Goal: Information Seeking & Learning: Learn about a topic

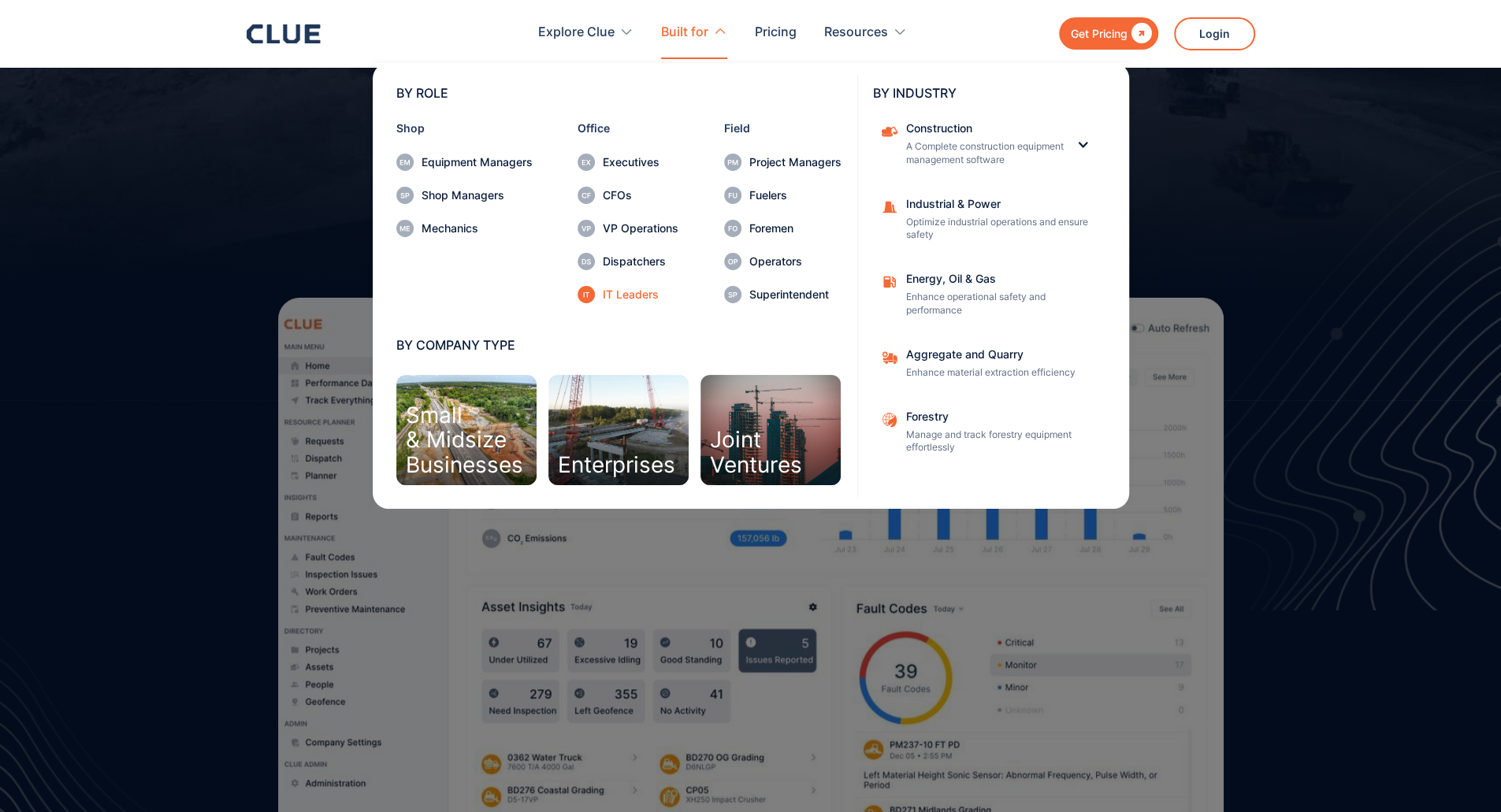
scroll to position [231, 0]
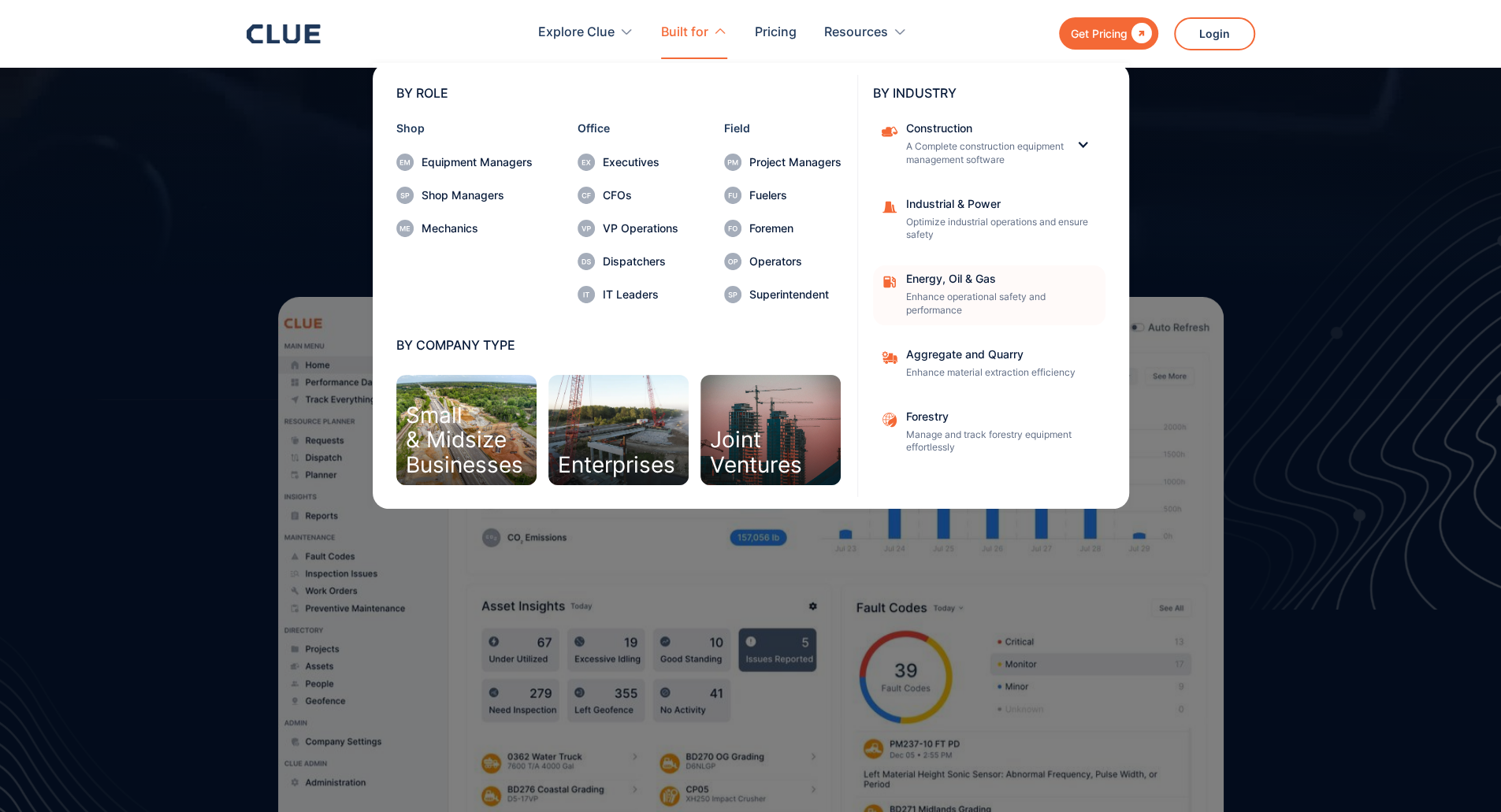
click at [932, 286] on div "Energy, Oil & Gas Enhance operational safety and performance" at bounding box center [1000, 295] width 189 height 44
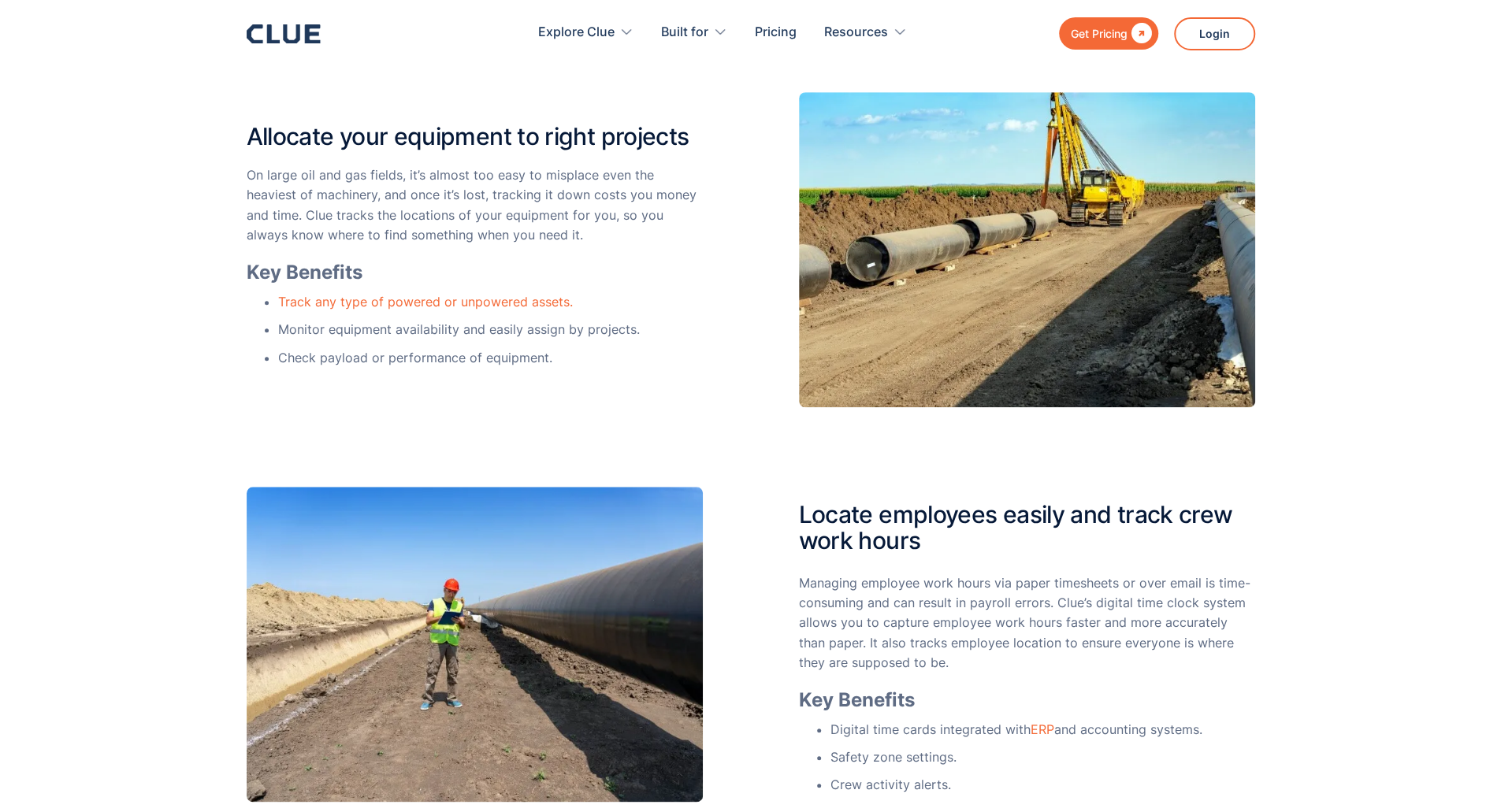
scroll to position [893, 0]
click at [292, 32] on icon at bounding box center [283, 33] width 74 height 19
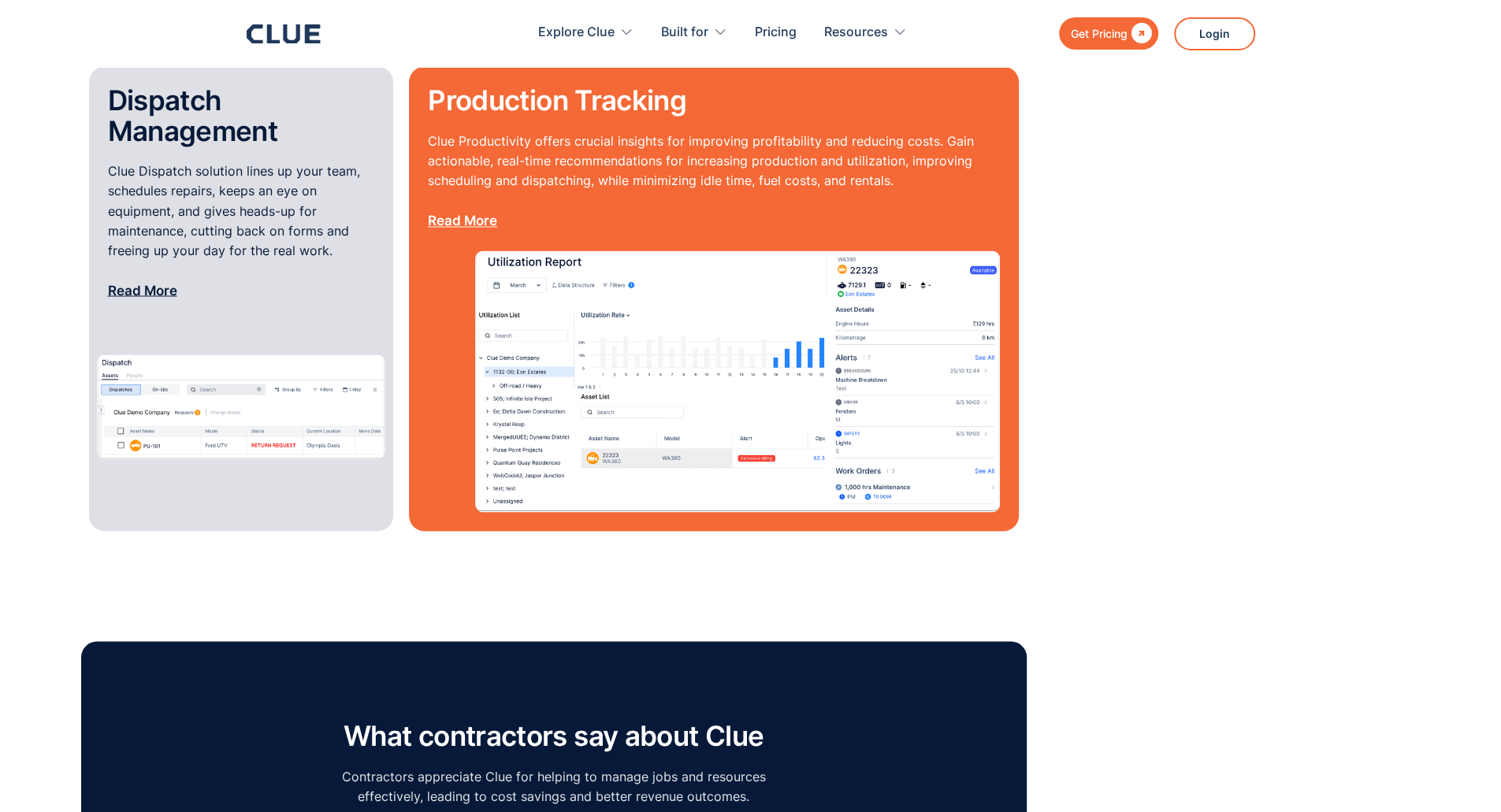
scroll to position [2152, 0]
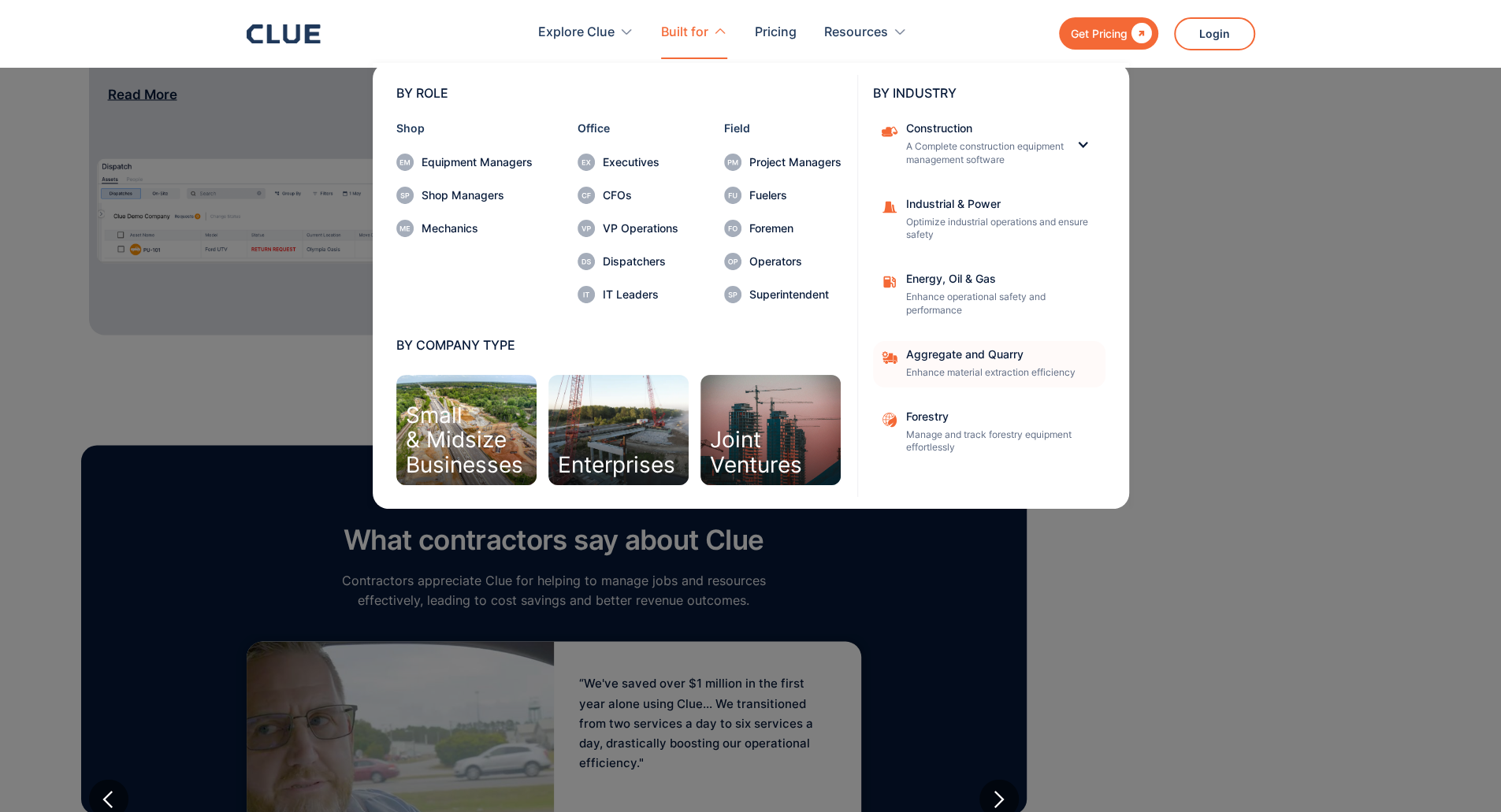
click at [936, 362] on div "Aggregate and Quarry Enhance material extraction efficiency" at bounding box center [1000, 364] width 189 height 30
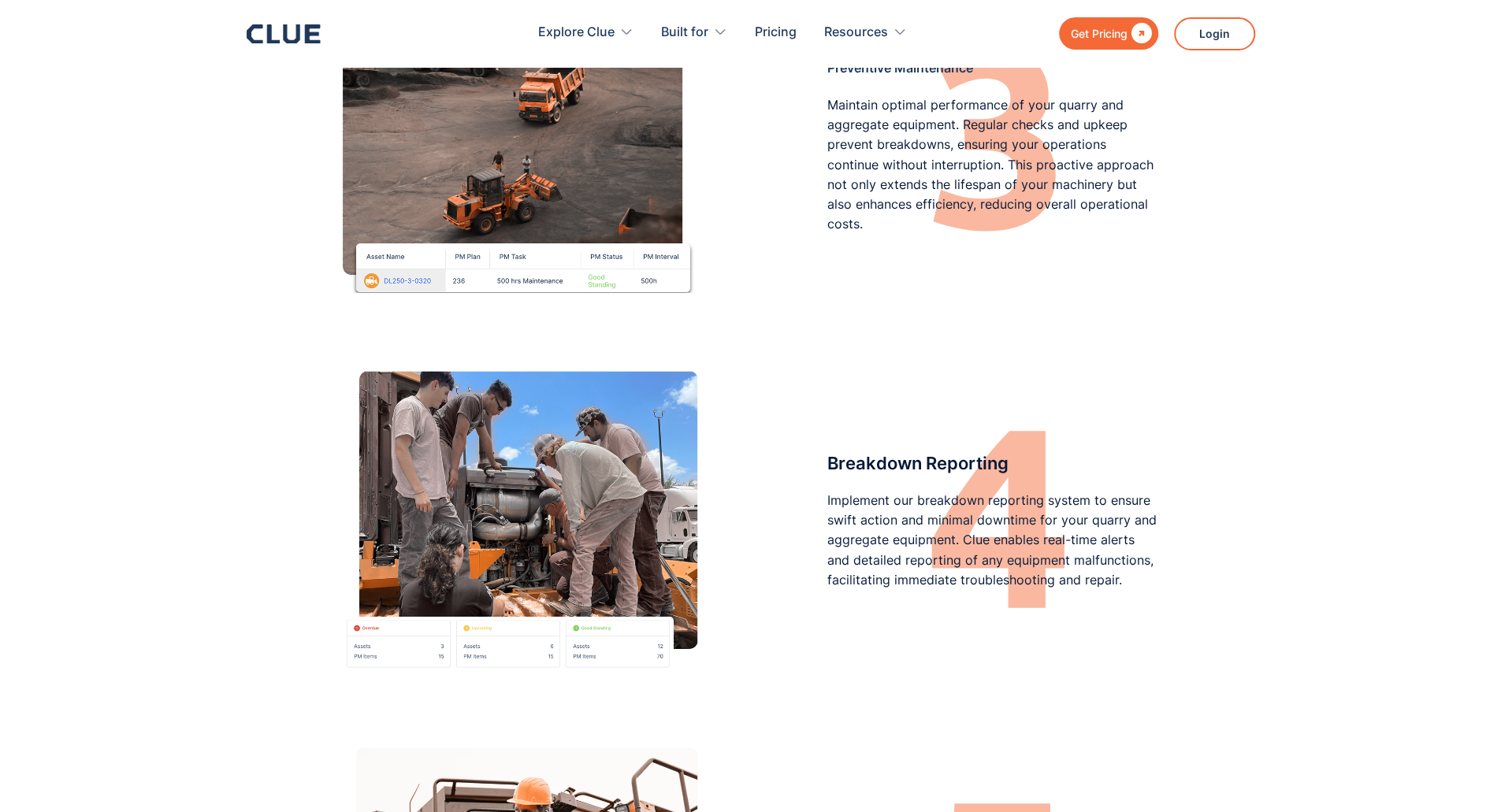
scroll to position [2758, 0]
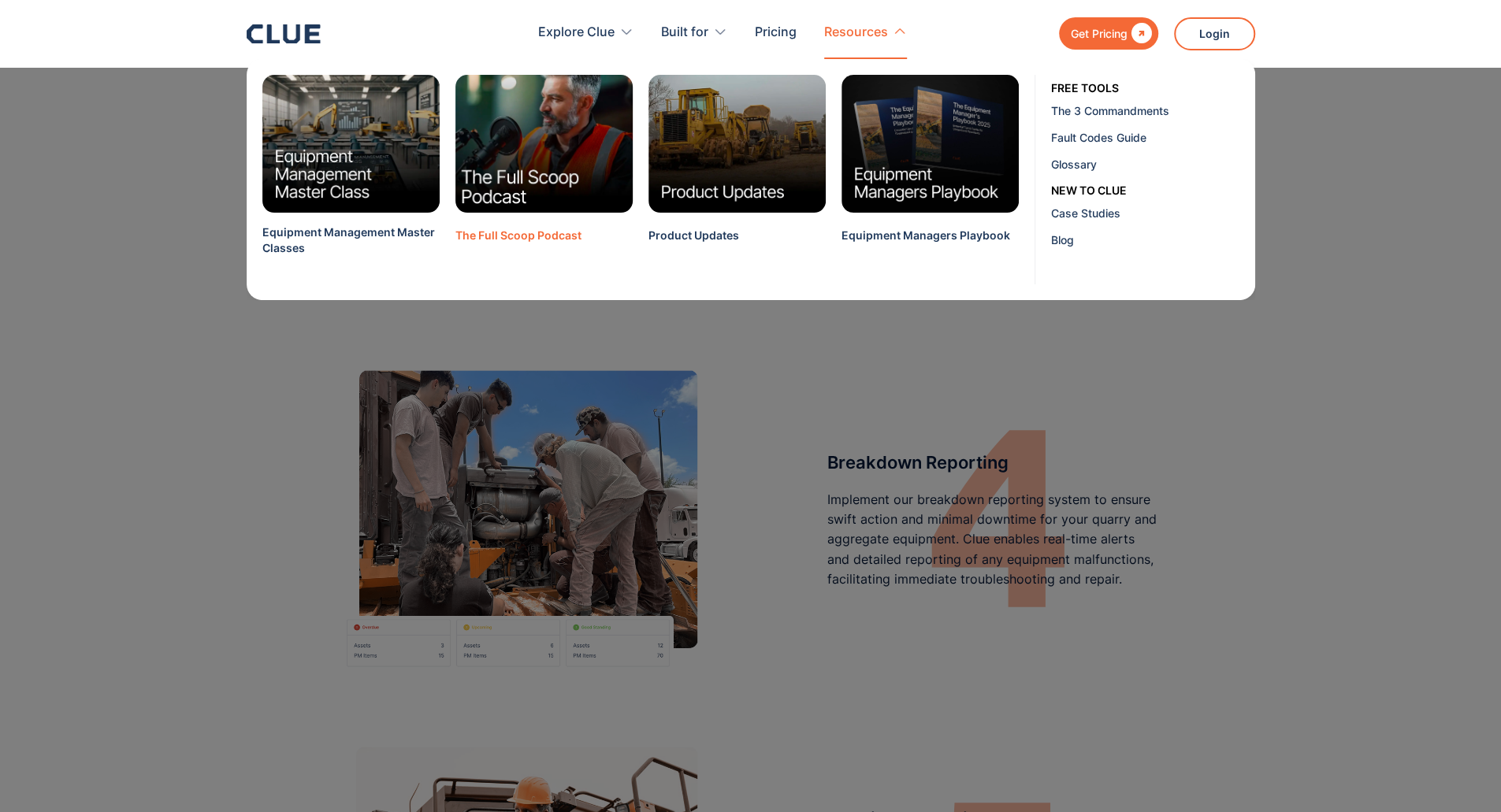
click at [505, 184] on img at bounding box center [544, 144] width 195 height 152
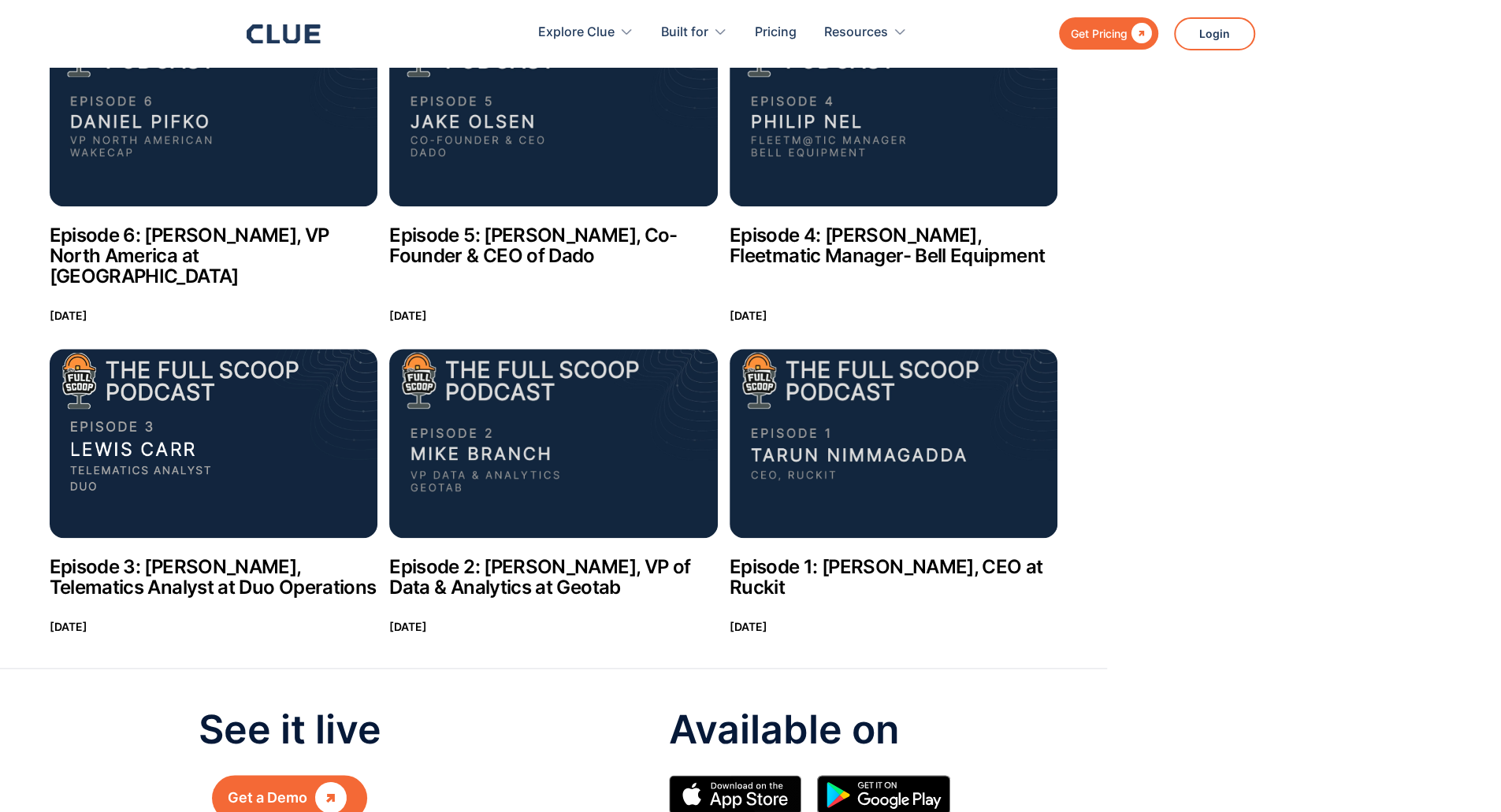
scroll to position [1090, 0]
